Goal: Check status

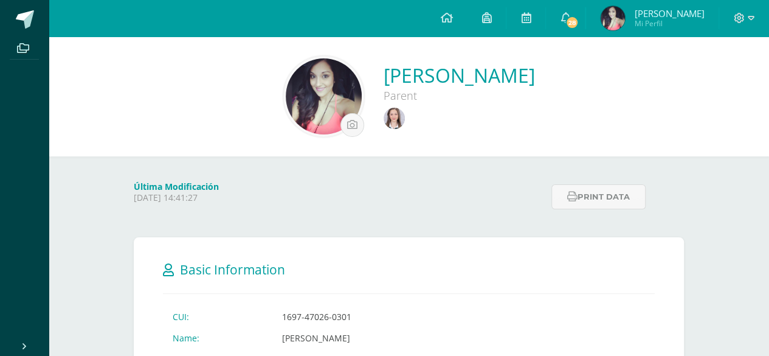
click at [384, 129] on link at bounding box center [396, 120] width 24 height 24
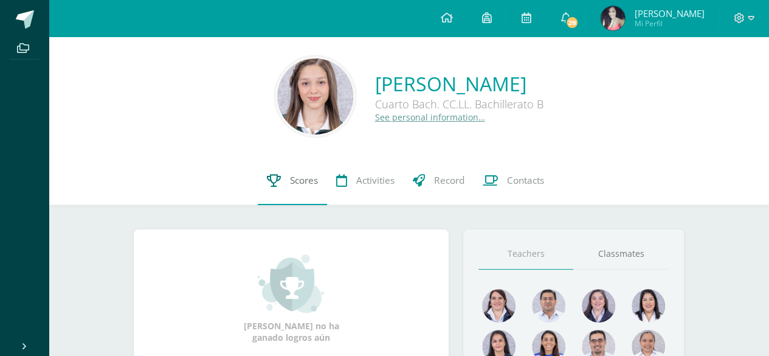
click at [314, 174] on span "Scores" at bounding box center [304, 180] width 28 height 13
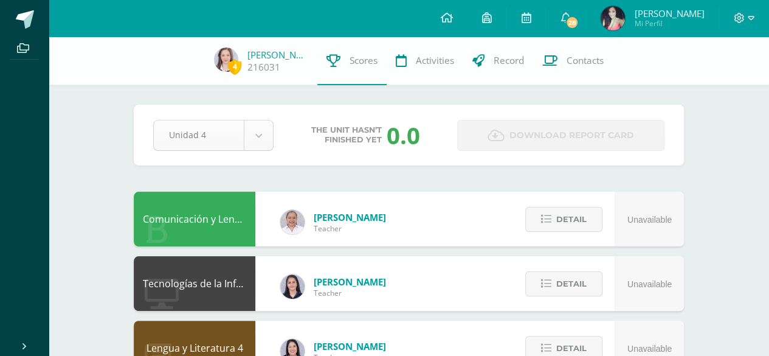
click at [274, 137] on div "Unidad 4" at bounding box center [213, 135] width 120 height 31
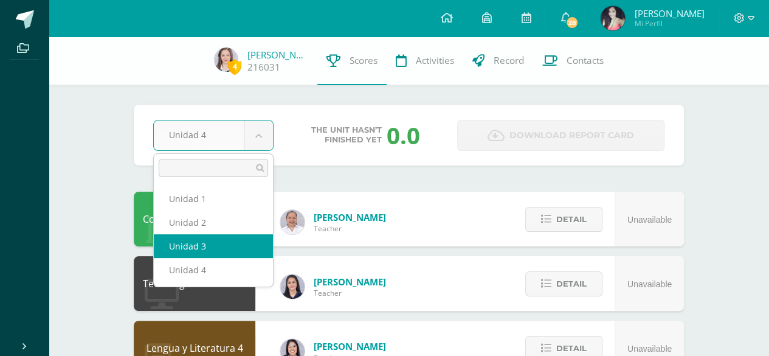
select select "Unidad 3"
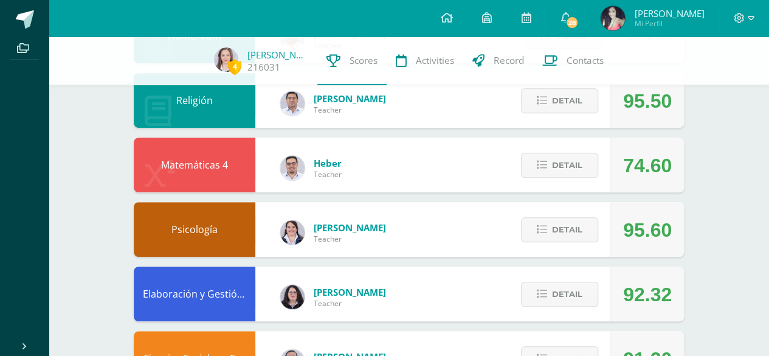
scroll to position [486, 0]
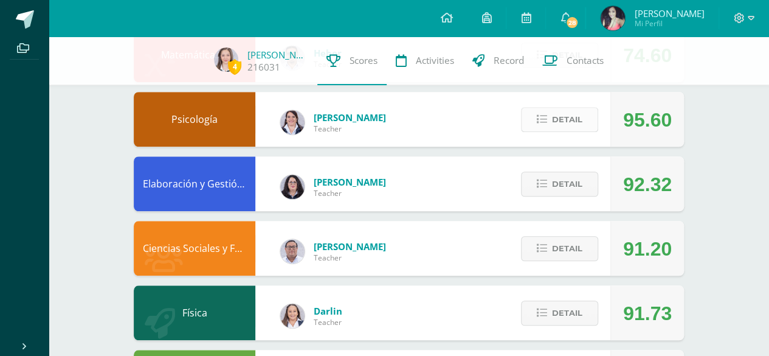
click at [573, 122] on span "Detail" at bounding box center [567, 119] width 30 height 22
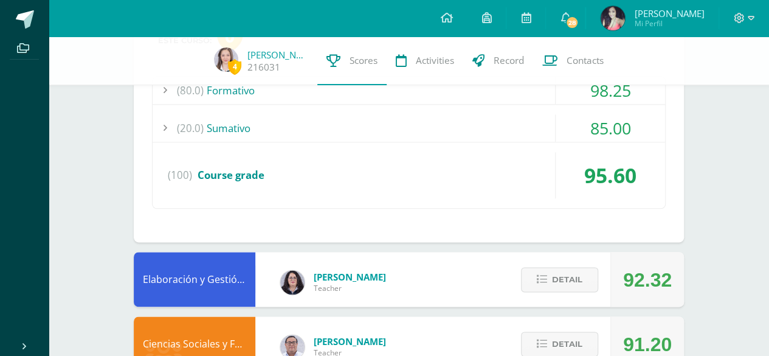
scroll to position [608, 0]
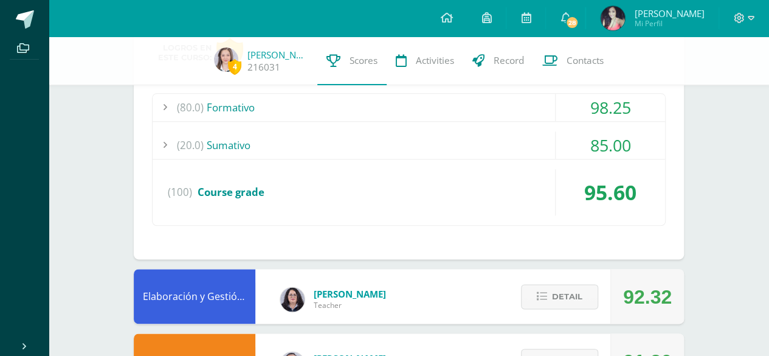
click at [497, 136] on div "(20.0) [GEOGRAPHIC_DATA]" at bounding box center [409, 144] width 513 height 27
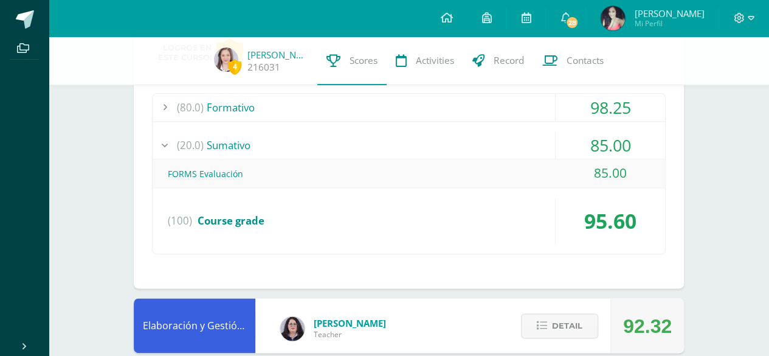
click at [461, 111] on div "(80.0) Formativo" at bounding box center [409, 107] width 513 height 27
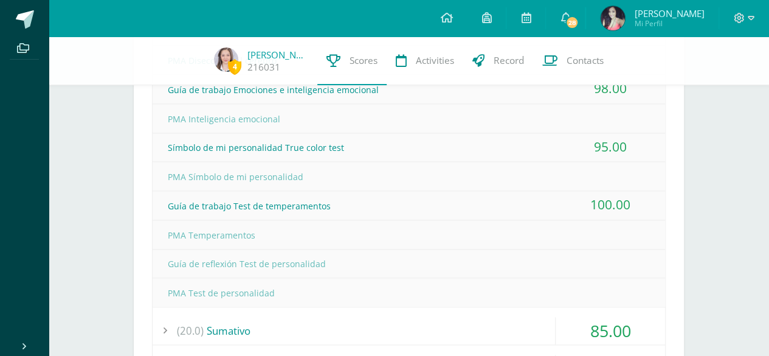
scroll to position [730, 0]
